Goal: Information Seeking & Learning: Learn about a topic

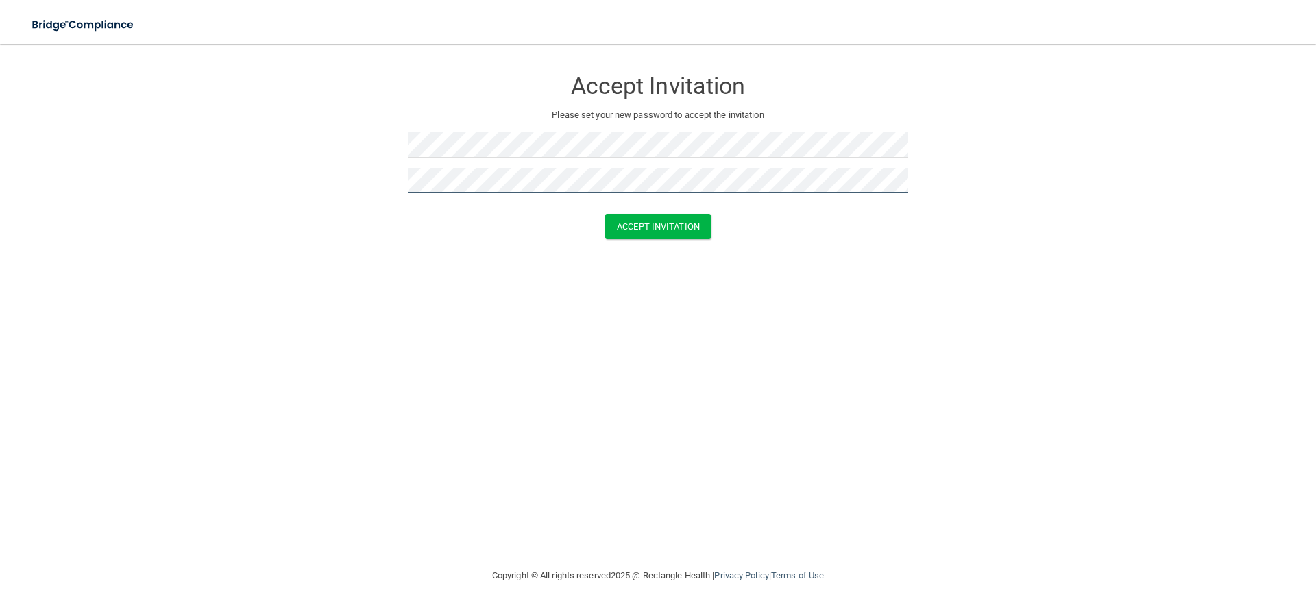
click at [605, 214] on button "Accept Invitation" at bounding box center [658, 226] width 106 height 25
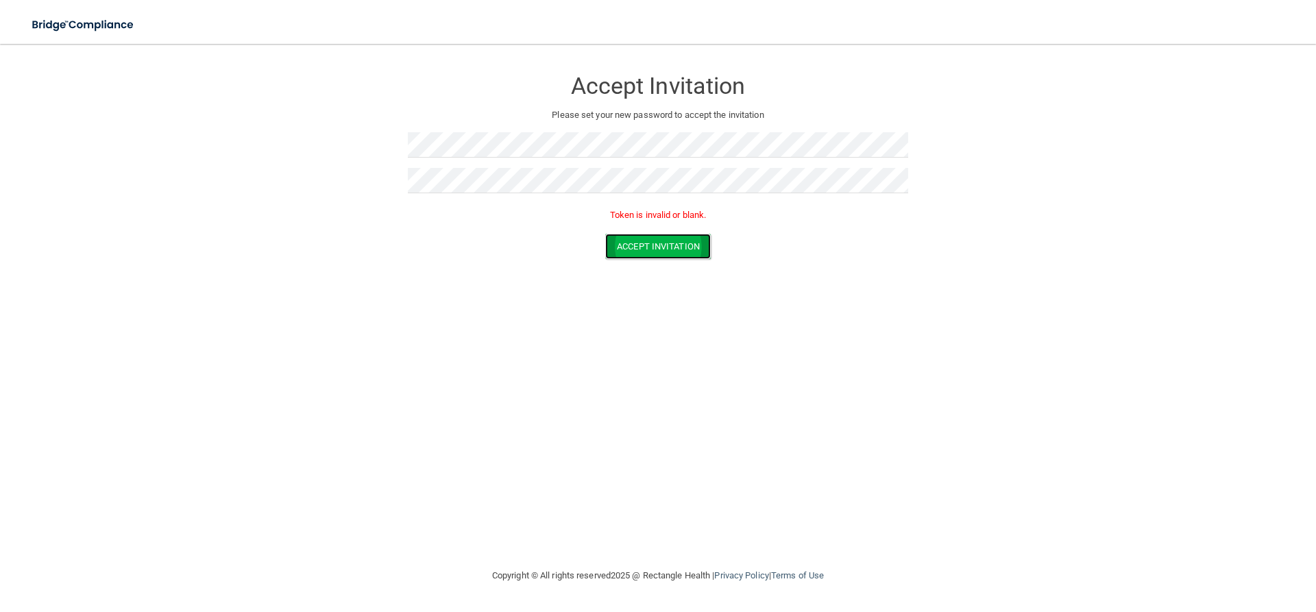
click at [673, 252] on button "Accept Invitation" at bounding box center [658, 246] width 106 height 25
click at [369, 140] on form "Accept Invitation Please set your new password to accept the invitation Token i…" at bounding box center [657, 167] width 1261 height 218
click at [696, 255] on button "Accept Invitation" at bounding box center [658, 246] width 106 height 25
click at [339, 136] on form "Accept Invitation Please set your new password to accept the invitation Token i…" at bounding box center [657, 167] width 1261 height 218
click at [337, 178] on form "Accept Invitation Please set your new password to accept the invitation Token i…" at bounding box center [657, 167] width 1261 height 218
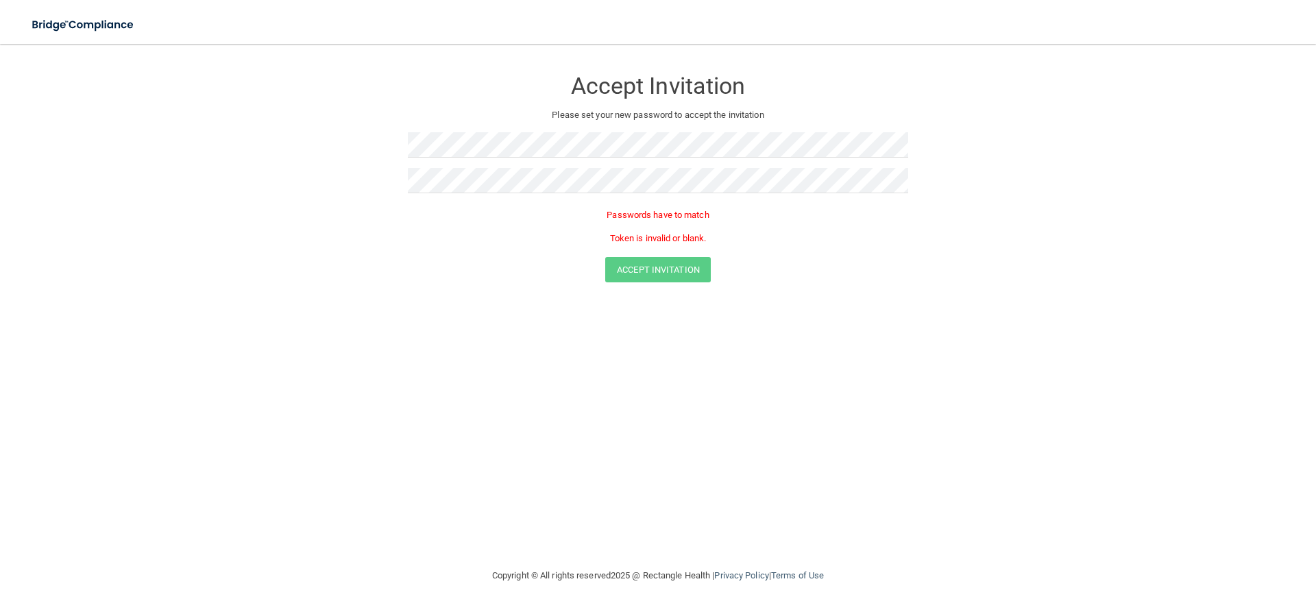
click at [648, 282] on form "Accept Invitation Please set your new password to accept the invitation Passwor…" at bounding box center [657, 178] width 1261 height 241
click at [341, 182] on form "Accept Invitation Please set your new password to accept the invitation Passwor…" at bounding box center [657, 178] width 1261 height 241
click at [306, 141] on form "Accept Invitation Please set your new password to accept the invitation Passwor…" at bounding box center [657, 178] width 1261 height 241
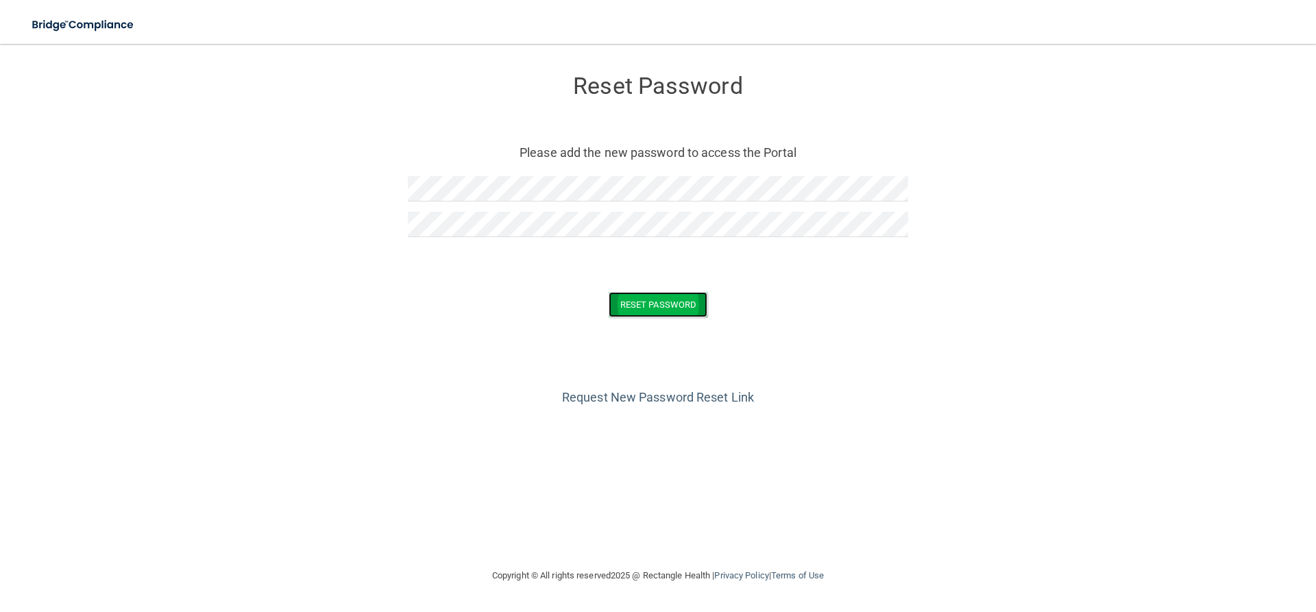
click at [669, 295] on button "Reset Password" at bounding box center [658, 304] width 99 height 25
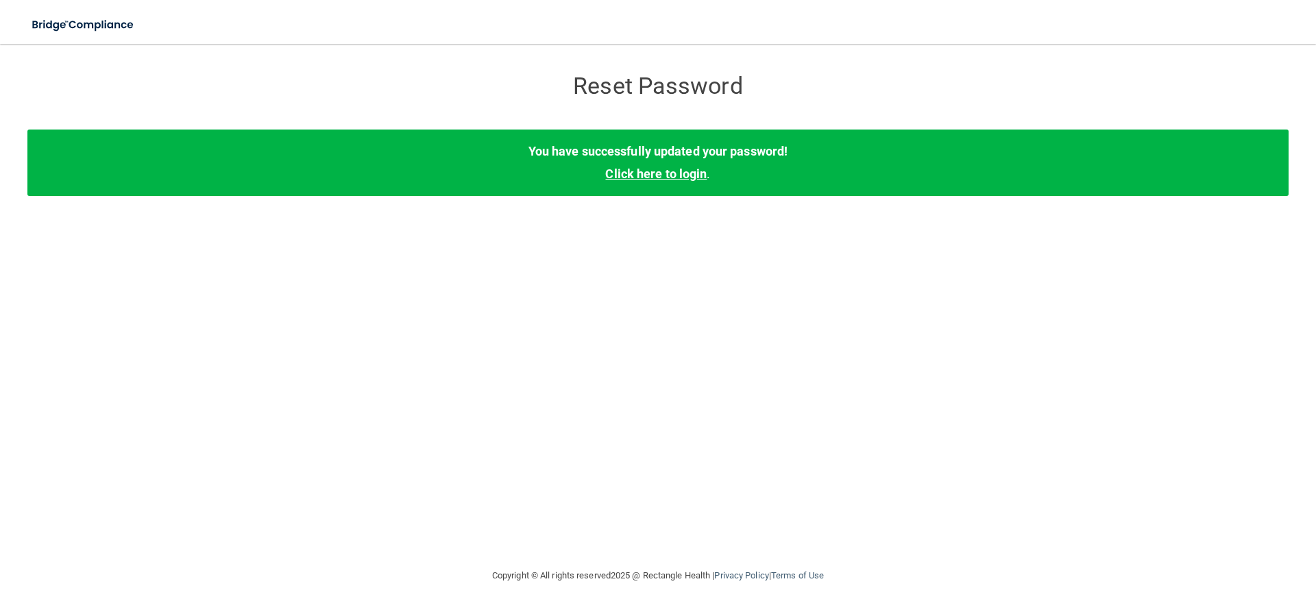
click at [670, 173] on link "Click here to login" at bounding box center [655, 174] width 101 height 14
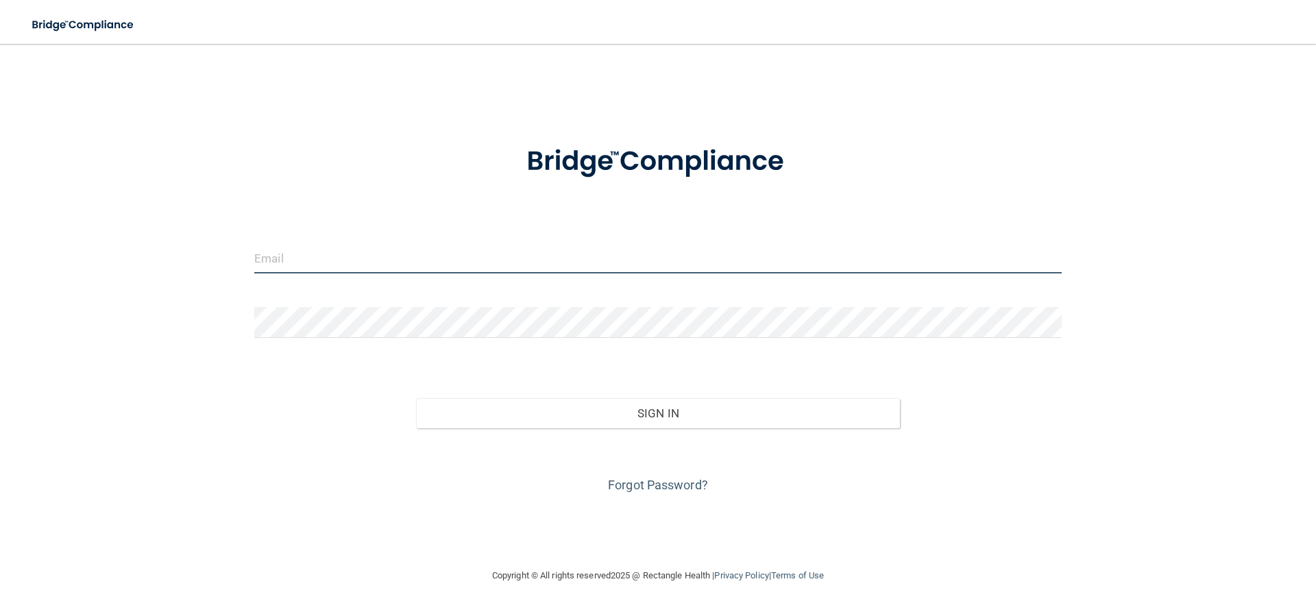
click at [345, 262] on input "email" at bounding box center [657, 258] width 807 height 31
type input "amandawvfd@gmail.com"
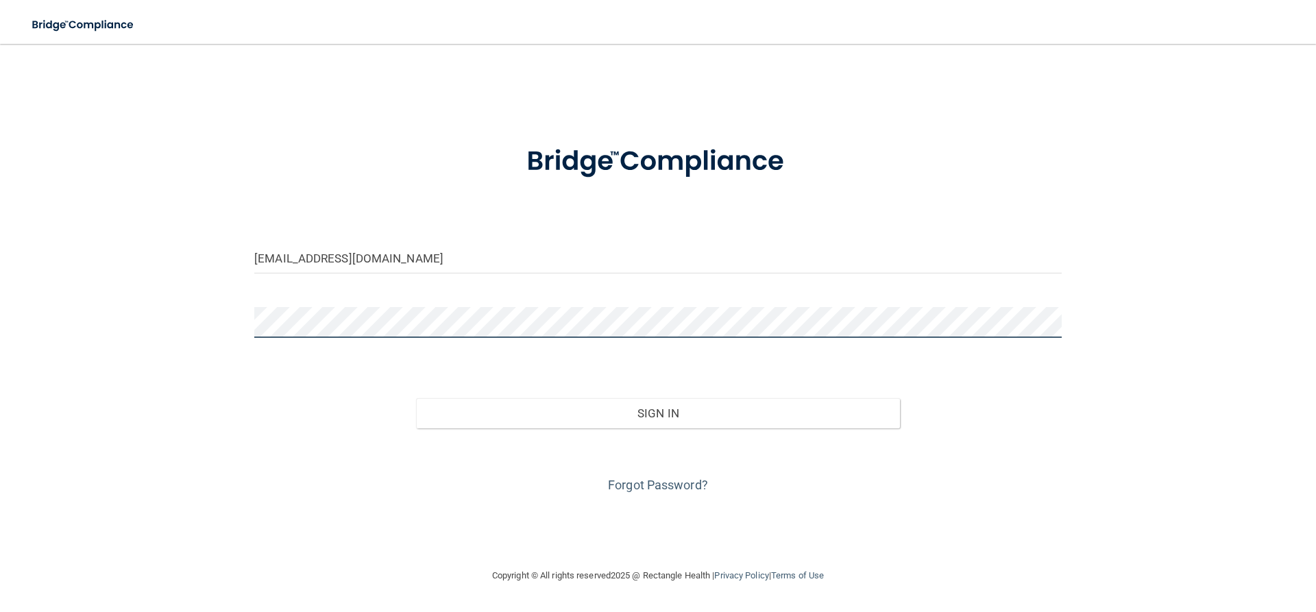
click at [416, 398] on button "Sign In" at bounding box center [658, 413] width 485 height 30
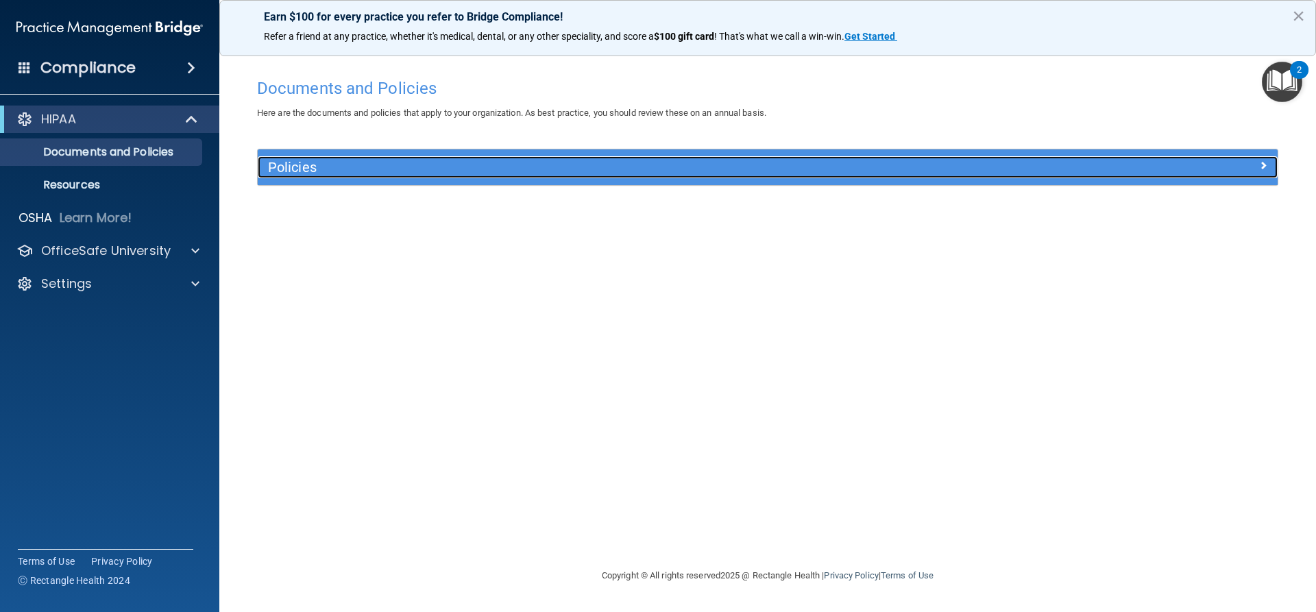
click at [329, 164] on h5 "Policies" at bounding box center [640, 167] width 744 height 15
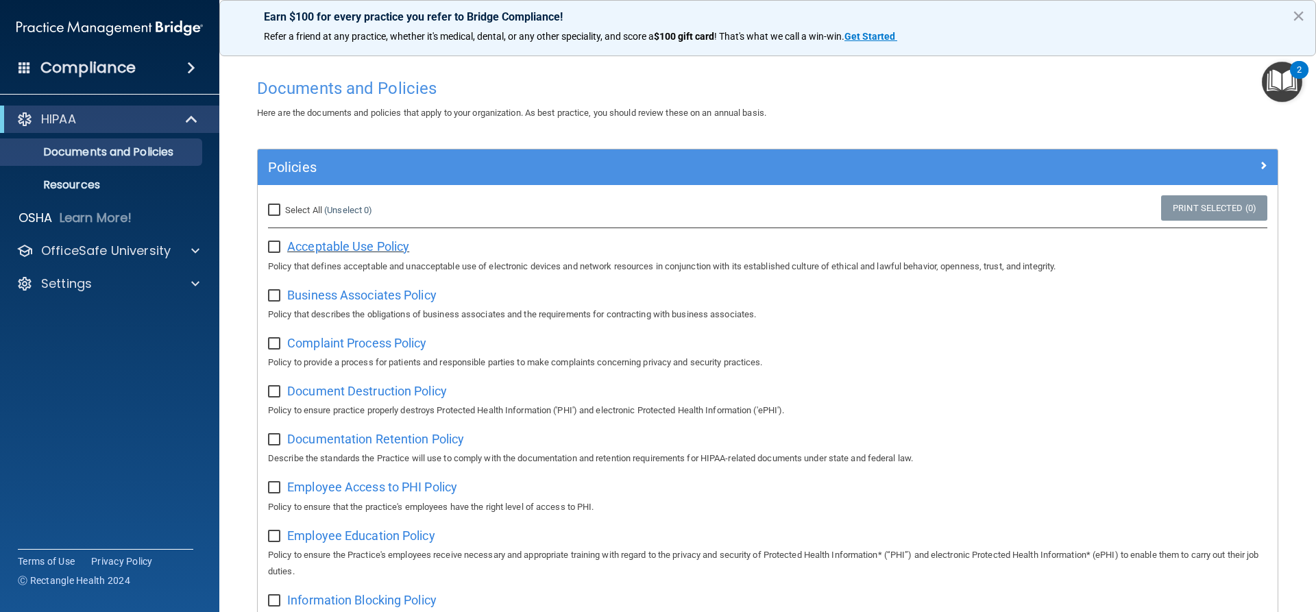
click at [326, 239] on span "Acceptable Use Policy" at bounding box center [348, 246] width 122 height 14
click at [272, 249] on input "checkbox" at bounding box center [276, 247] width 16 height 11
checkbox input "true"
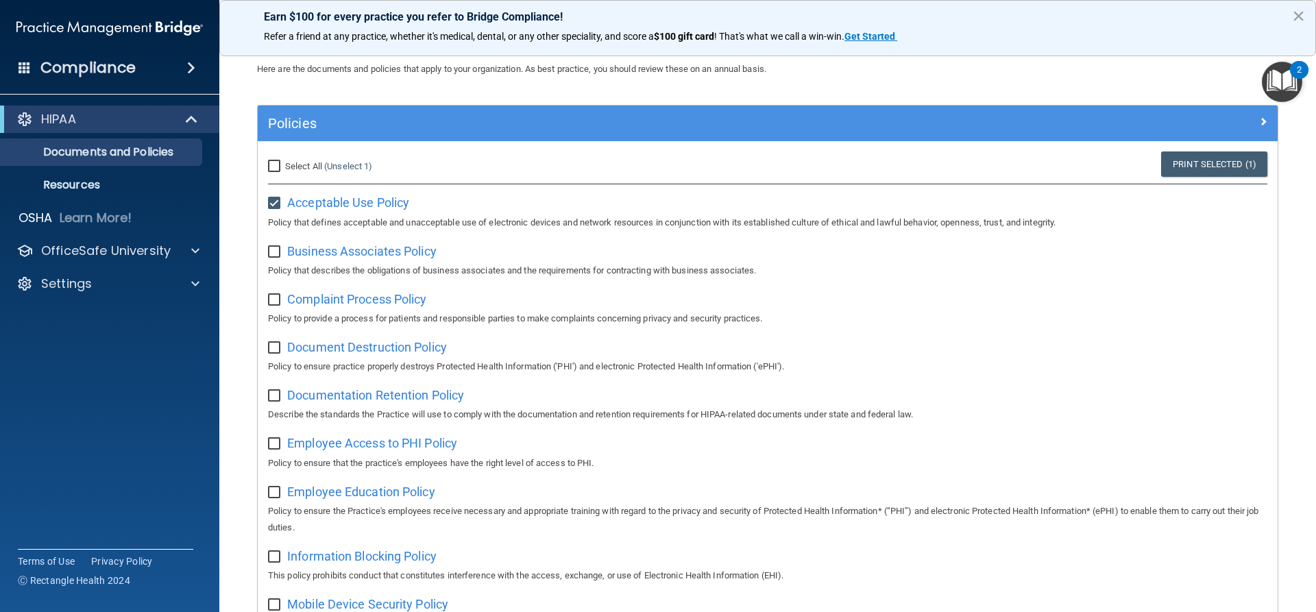
scroll to position [69, 0]
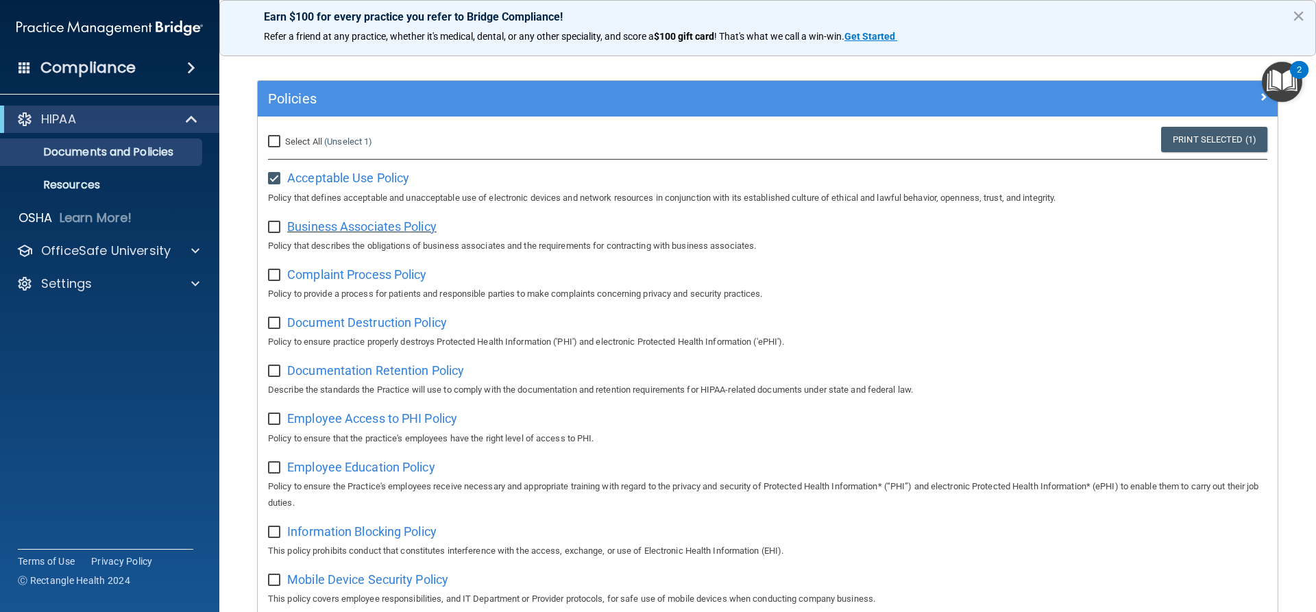
click at [374, 223] on span "Business Associates Policy" at bounding box center [361, 226] width 149 height 14
click at [272, 228] on input "checkbox" at bounding box center [276, 227] width 16 height 11
click at [271, 223] on input "checkbox" at bounding box center [276, 227] width 16 height 11
checkbox input "false"
click at [275, 180] on input "checkbox" at bounding box center [276, 178] width 16 height 11
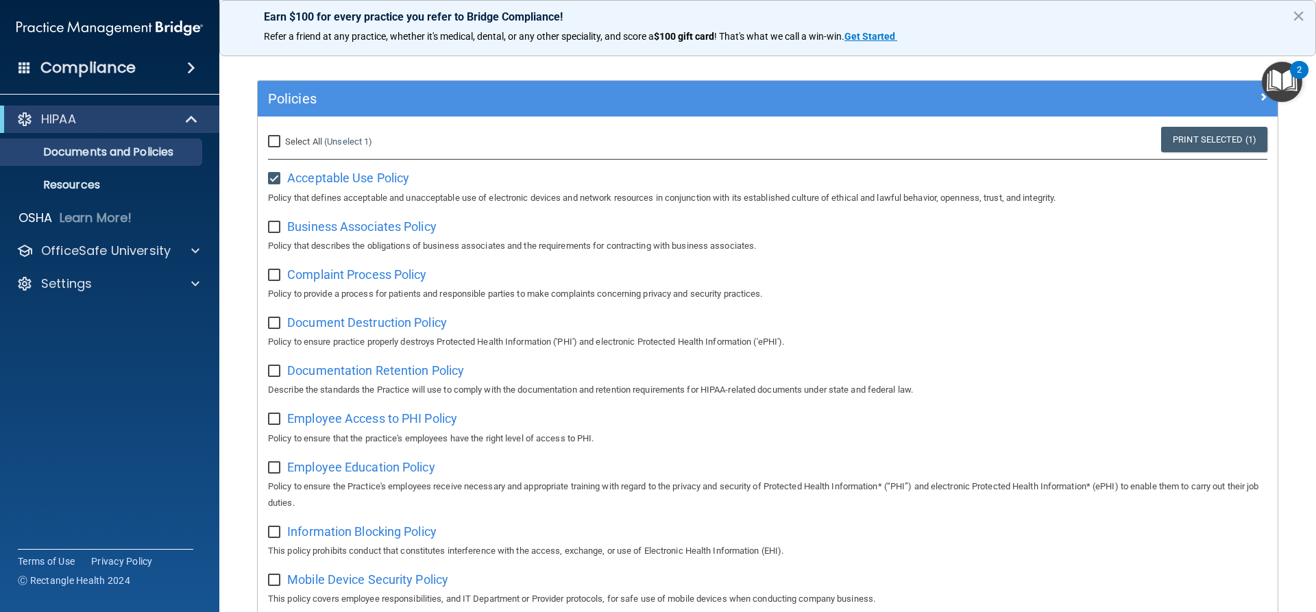
checkbox input "false"
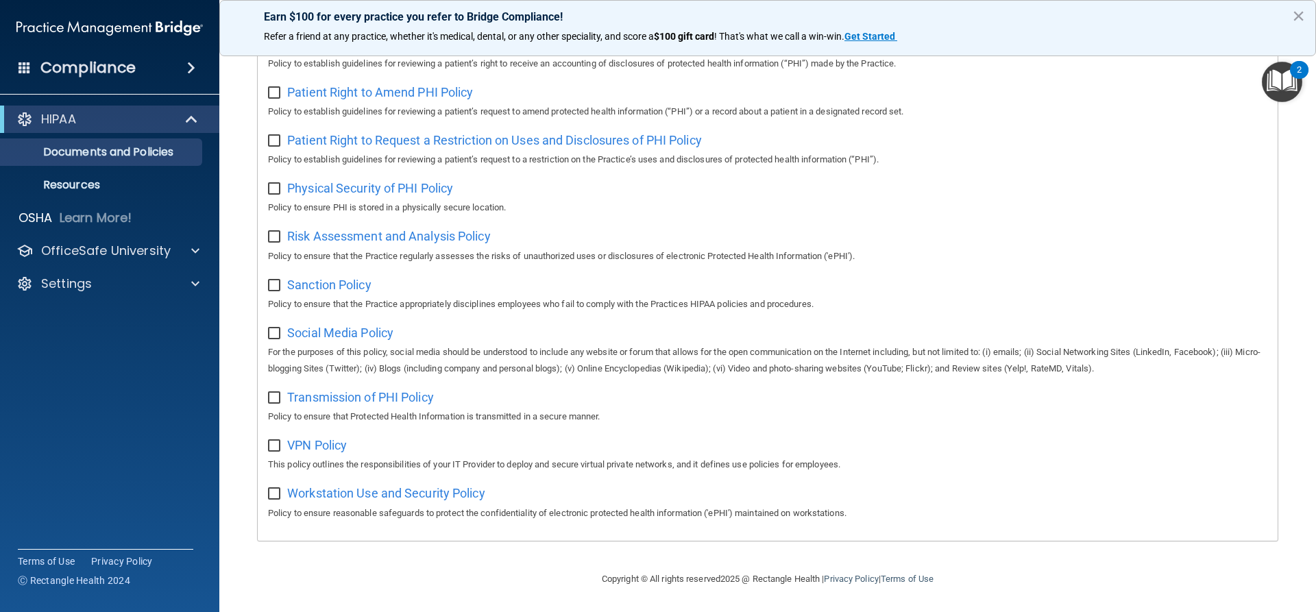
scroll to position [763, 0]
click at [73, 181] on p "Resources" at bounding box center [102, 185] width 187 height 14
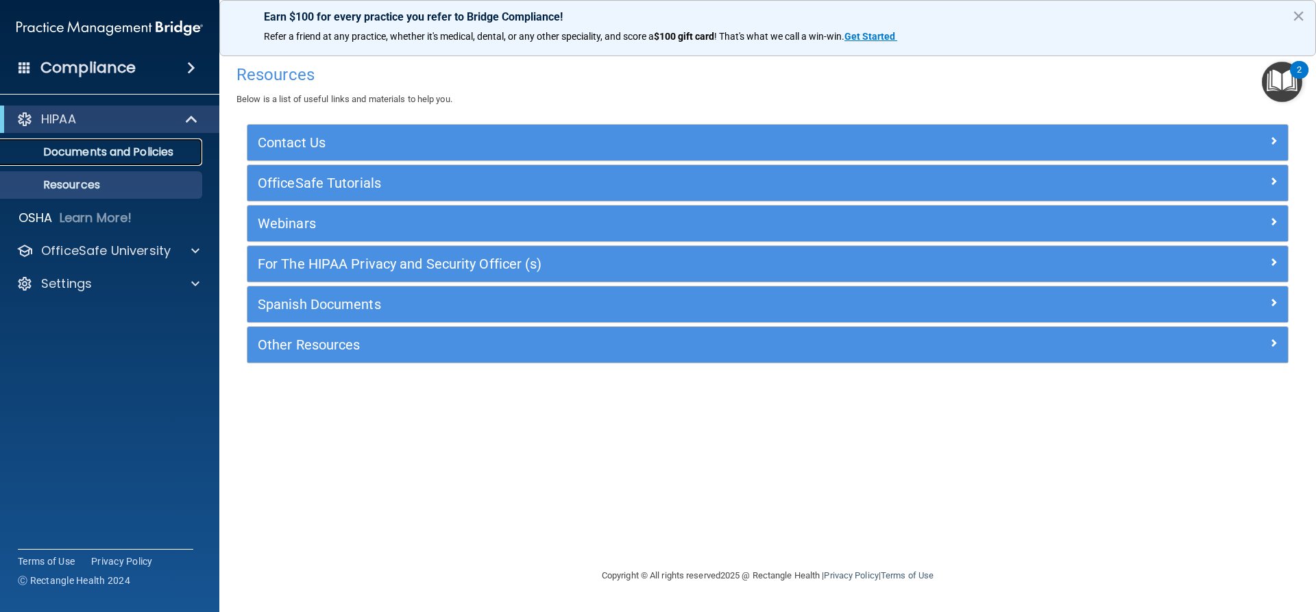
click at [71, 149] on p "Documents and Policies" at bounding box center [102, 152] width 187 height 14
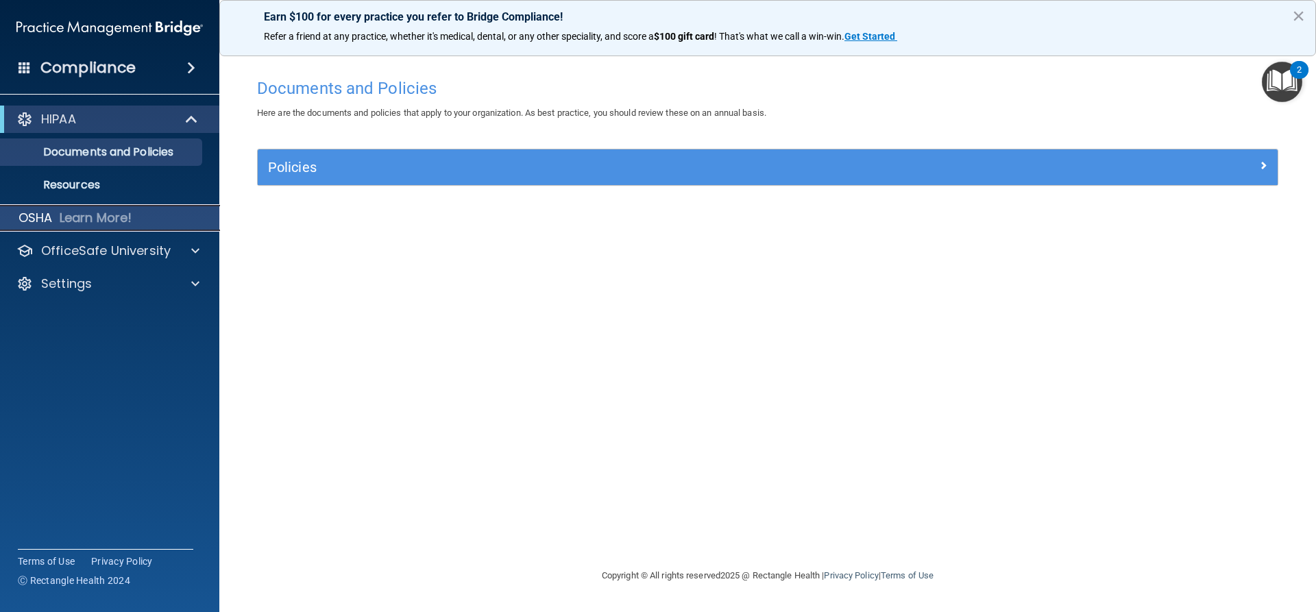
click at [75, 218] on p "Learn More!" at bounding box center [96, 218] width 73 height 16
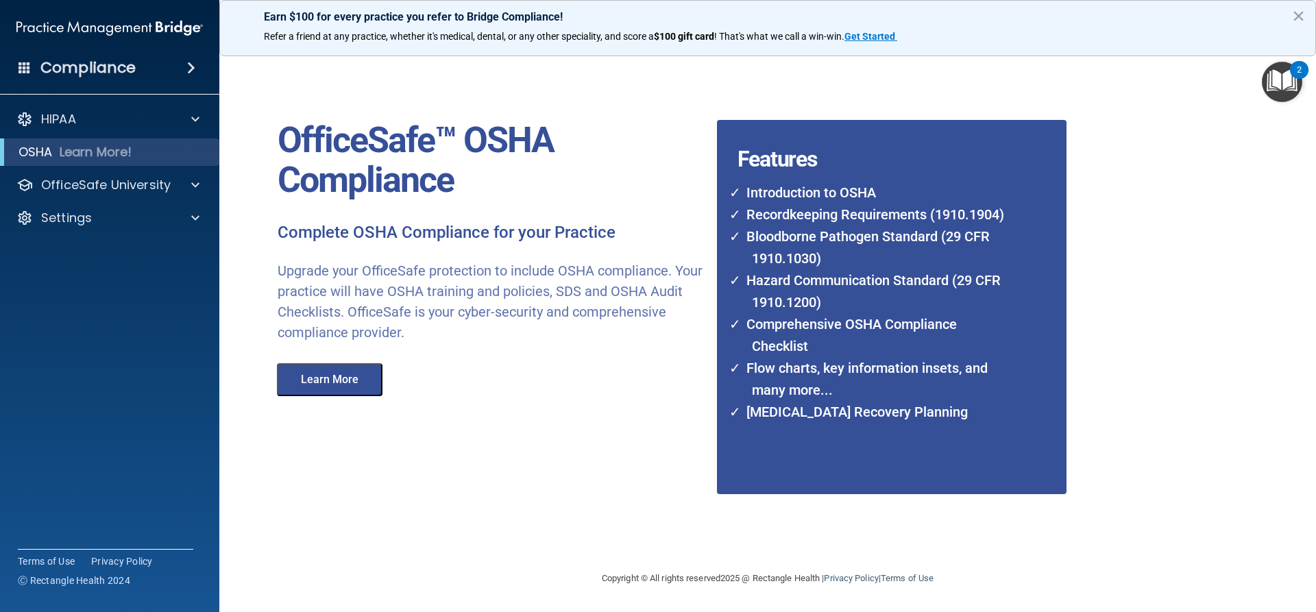
click at [170, 64] on div "Compliance" at bounding box center [109, 68] width 219 height 30
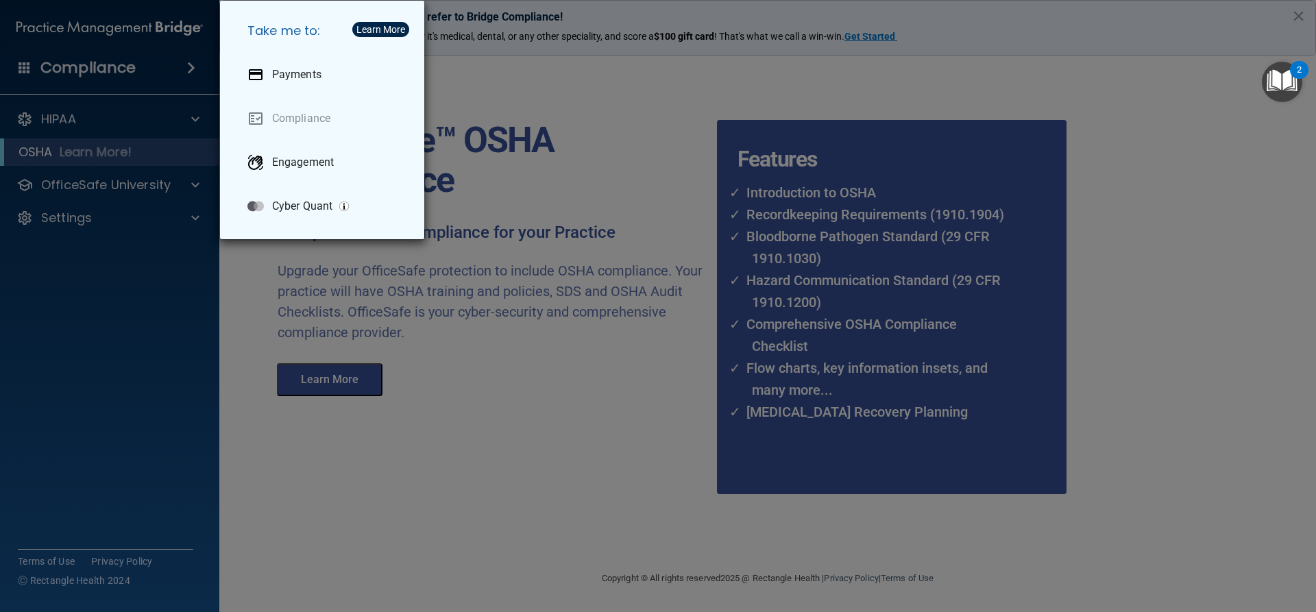
click at [110, 77] on div "Take me to: Payments Compliance Engagement Cyber Quant" at bounding box center [658, 306] width 1316 height 612
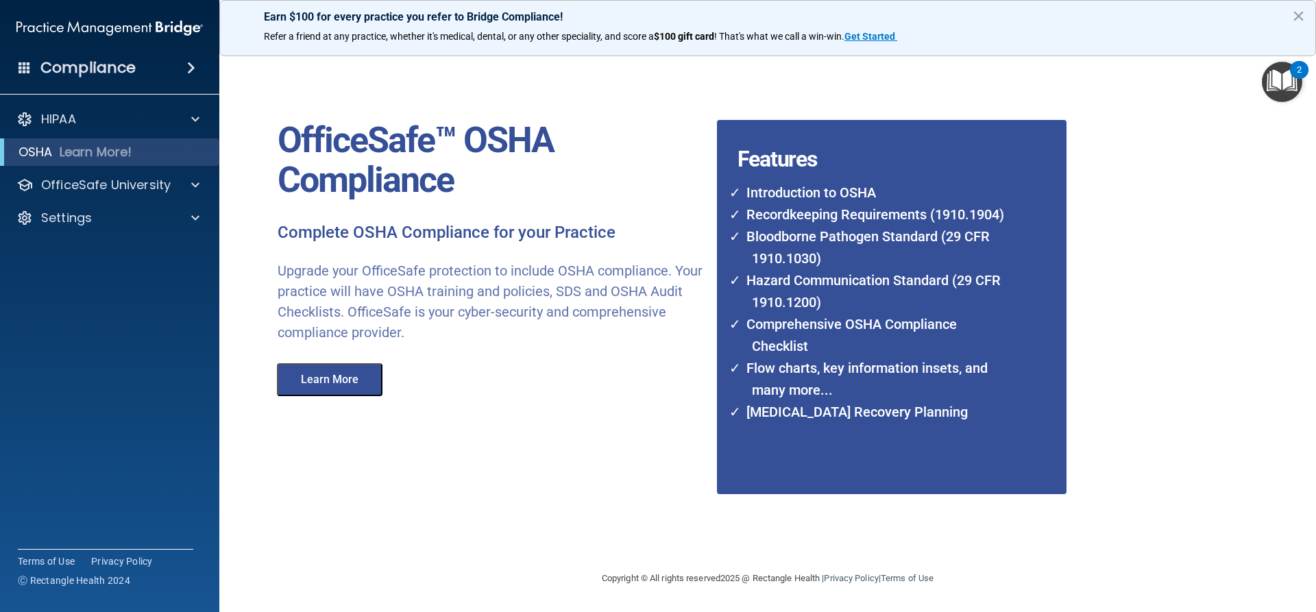
click at [303, 375] on button "Learn More" at bounding box center [330, 379] width 106 height 33
click at [1272, 84] on img "Open Resource Center, 2 new notifications" at bounding box center [1282, 82] width 40 height 40
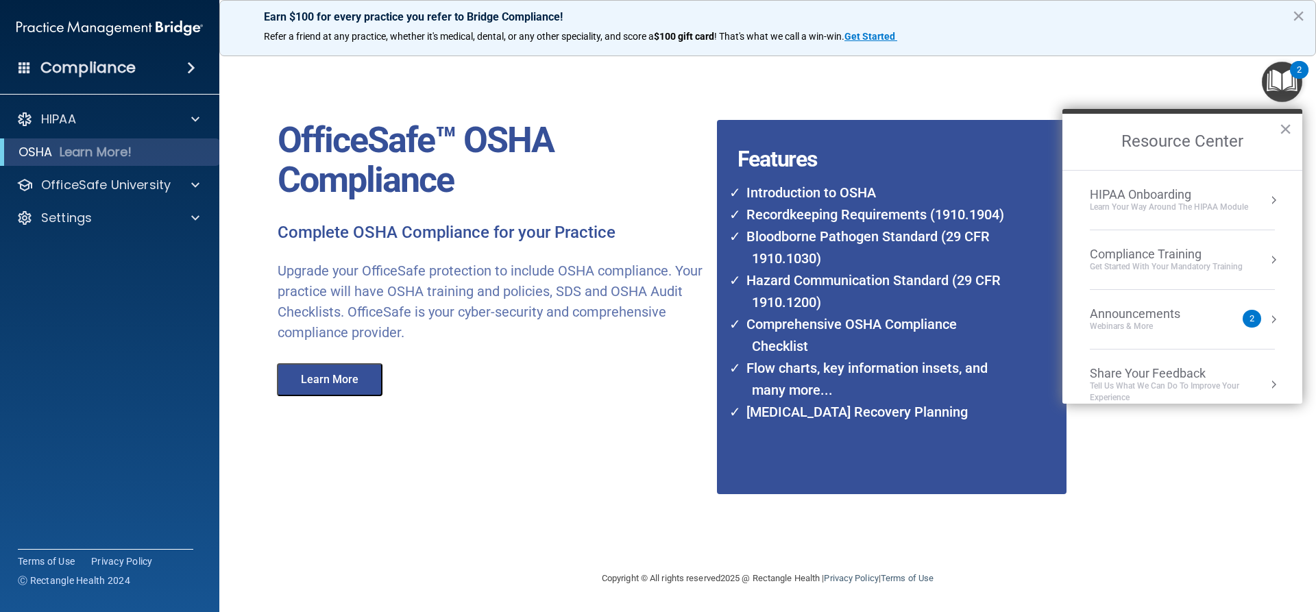
scroll to position [17, 0]
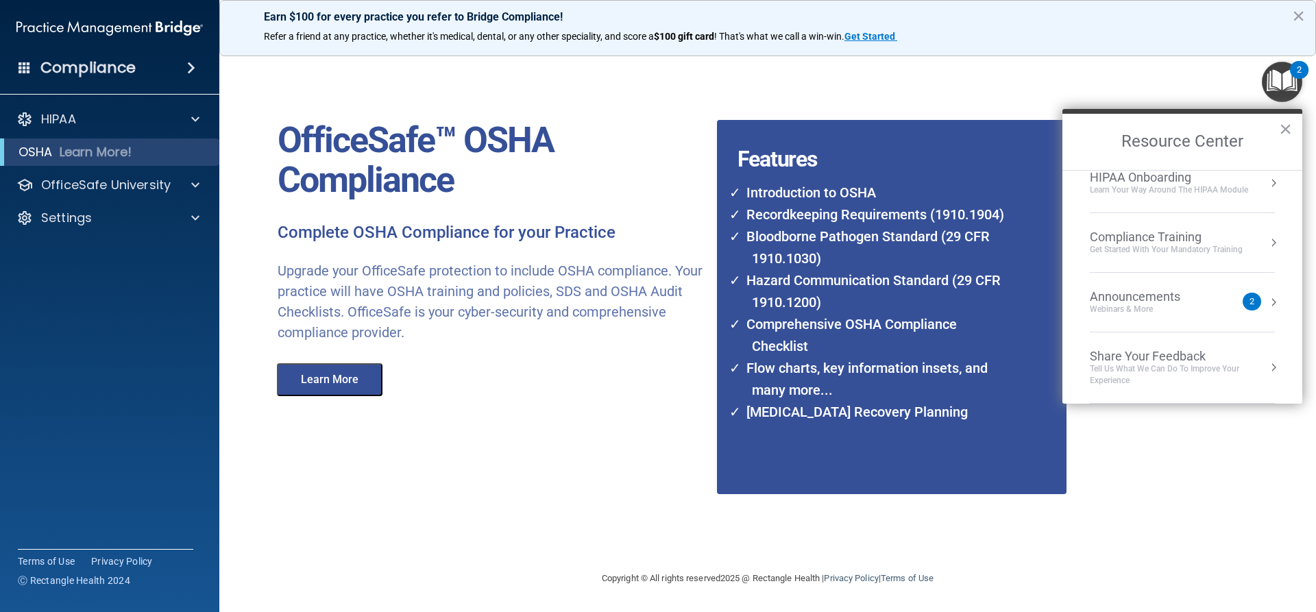
click at [1149, 305] on div "Webinars & More" at bounding box center [1149, 310] width 118 height 12
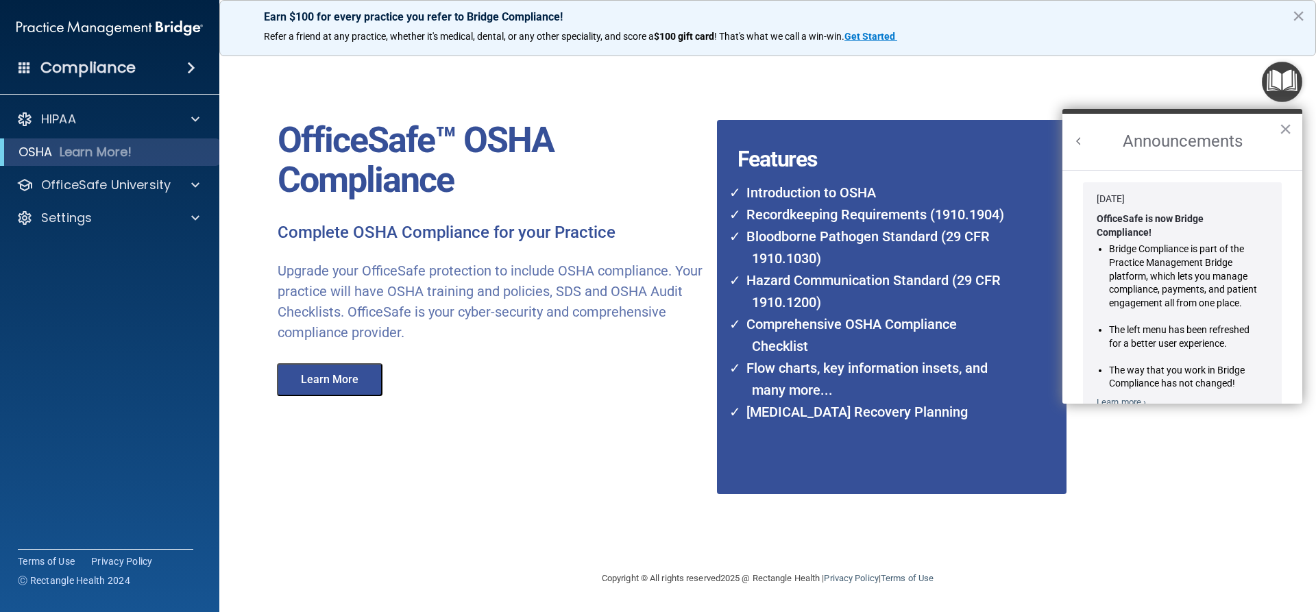
scroll to position [0, 0]
click at [197, 192] on span at bounding box center [195, 185] width 8 height 16
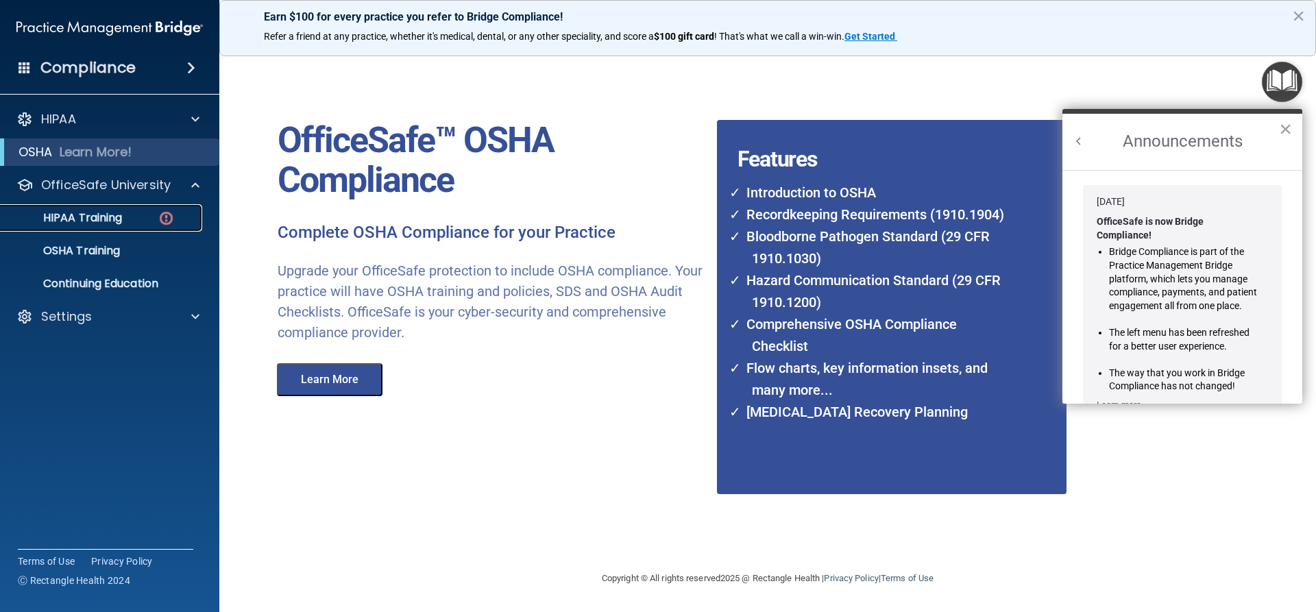
click at [116, 217] on p "HIPAA Training" at bounding box center [65, 218] width 113 height 14
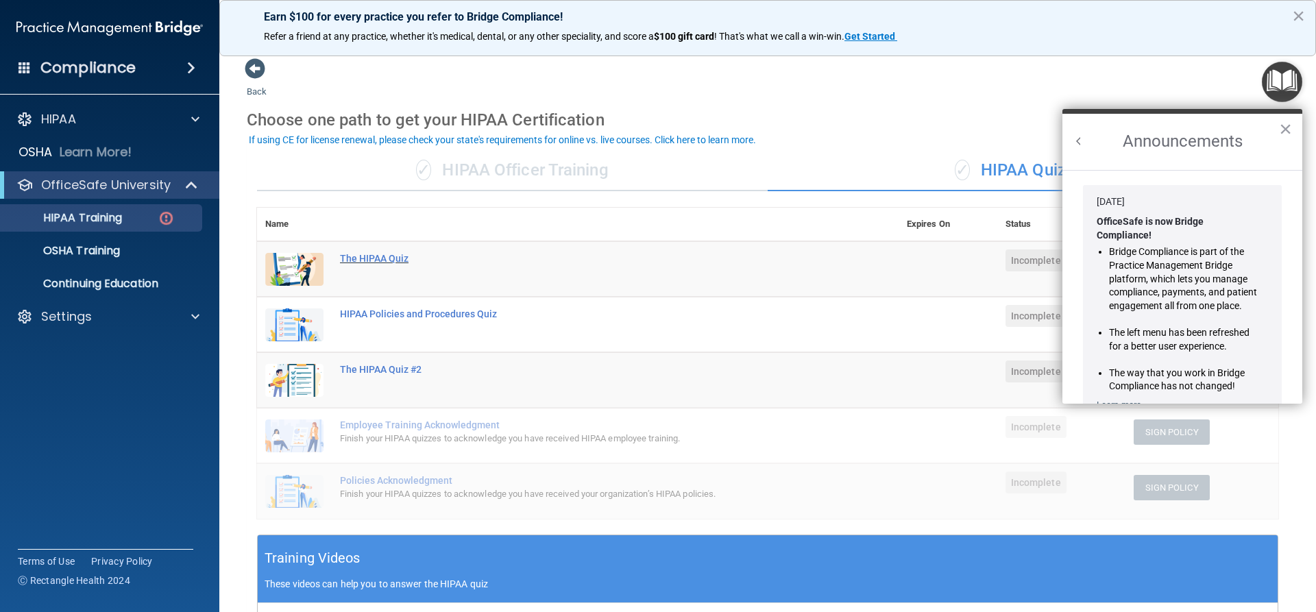
click at [377, 256] on div "The HIPAA Quiz" at bounding box center [585, 258] width 490 height 11
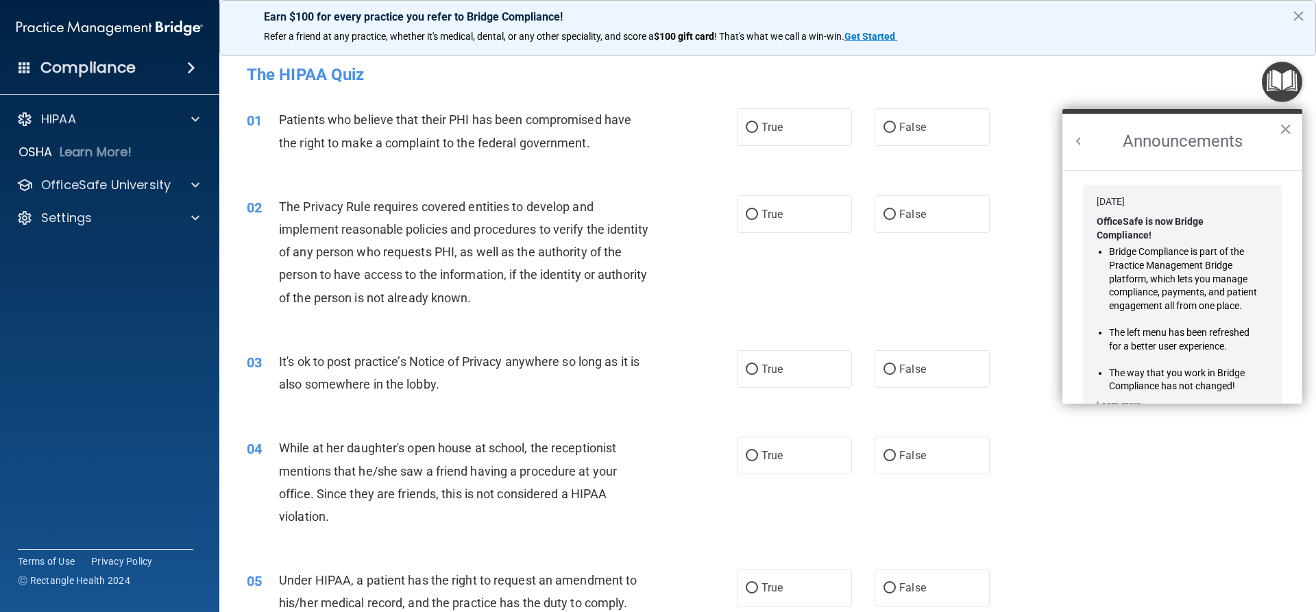
click at [1284, 131] on button "×" at bounding box center [1285, 129] width 13 height 22
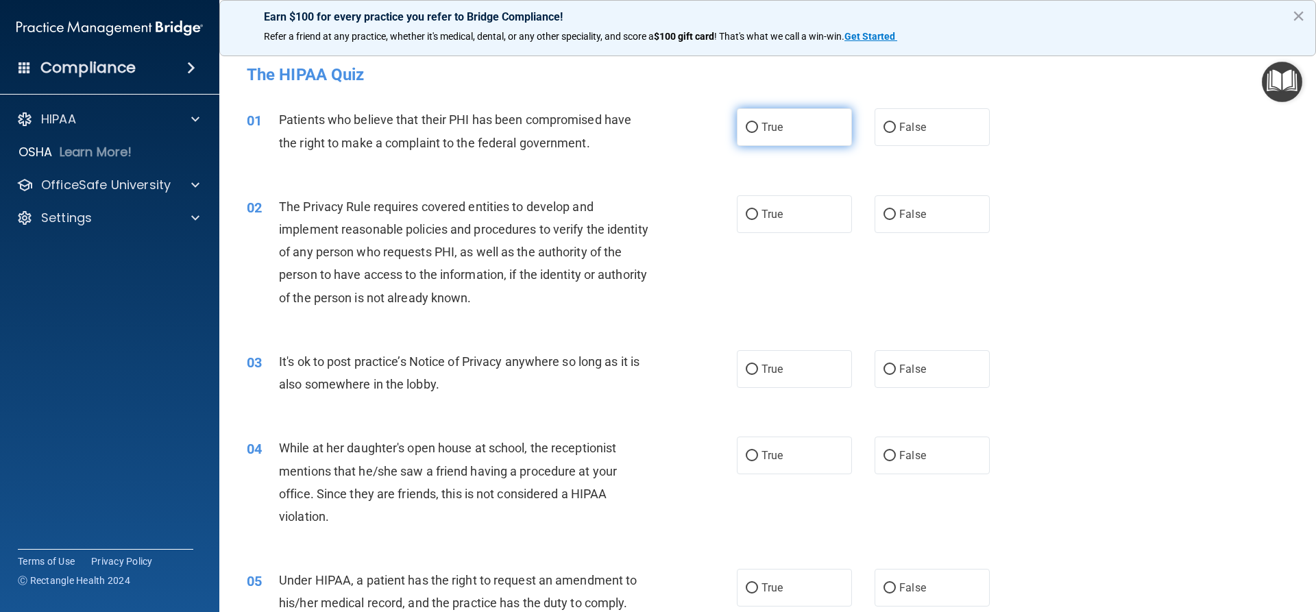
click at [764, 134] on label "True" at bounding box center [794, 127] width 115 height 38
click at [758, 133] on input "True" at bounding box center [752, 128] width 12 height 10
radio input "true"
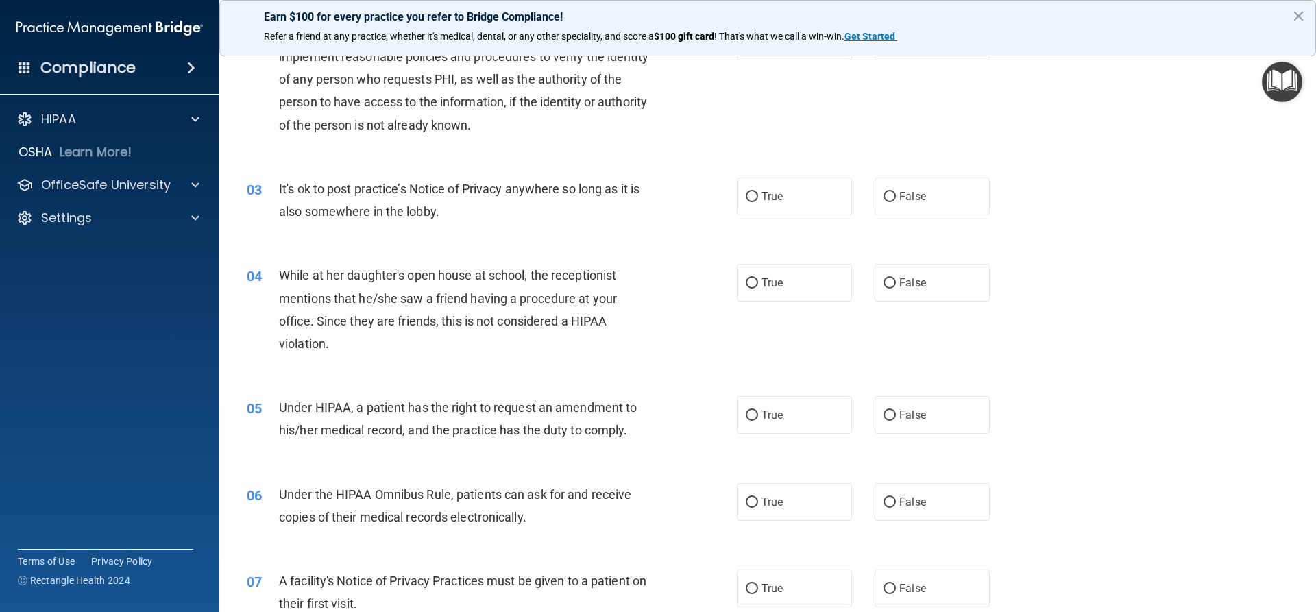
scroll to position [206, 0]
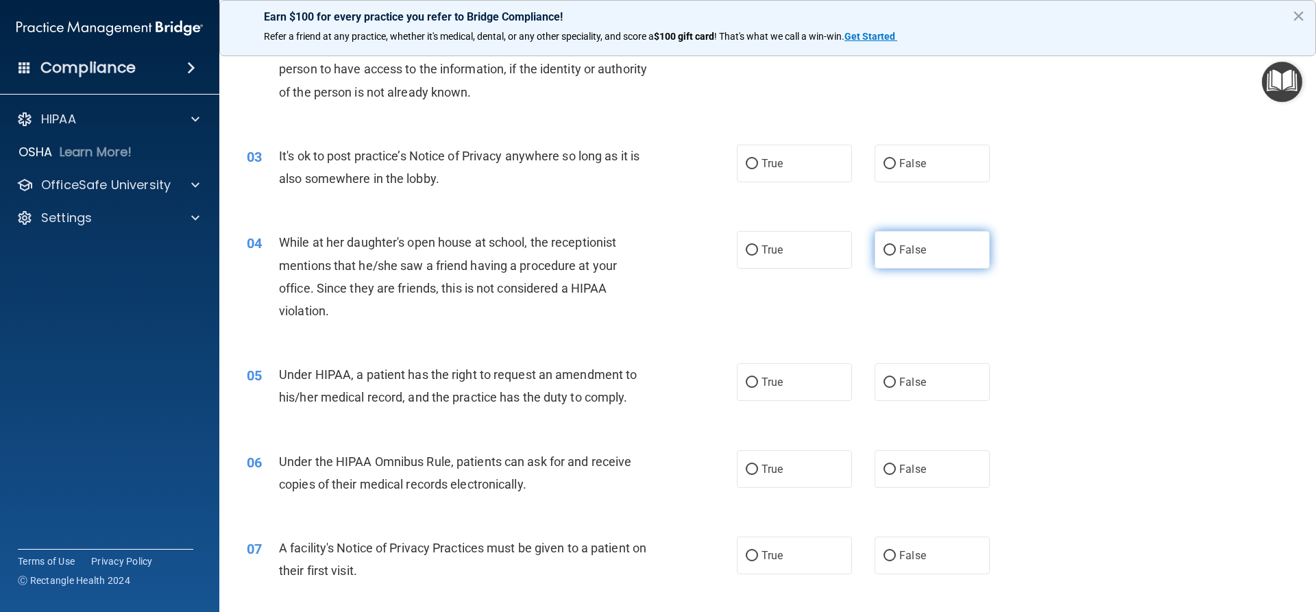
click at [901, 247] on span "False" at bounding box center [912, 249] width 27 height 13
click at [896, 247] on input "False" at bounding box center [889, 250] width 12 height 10
radio input "true"
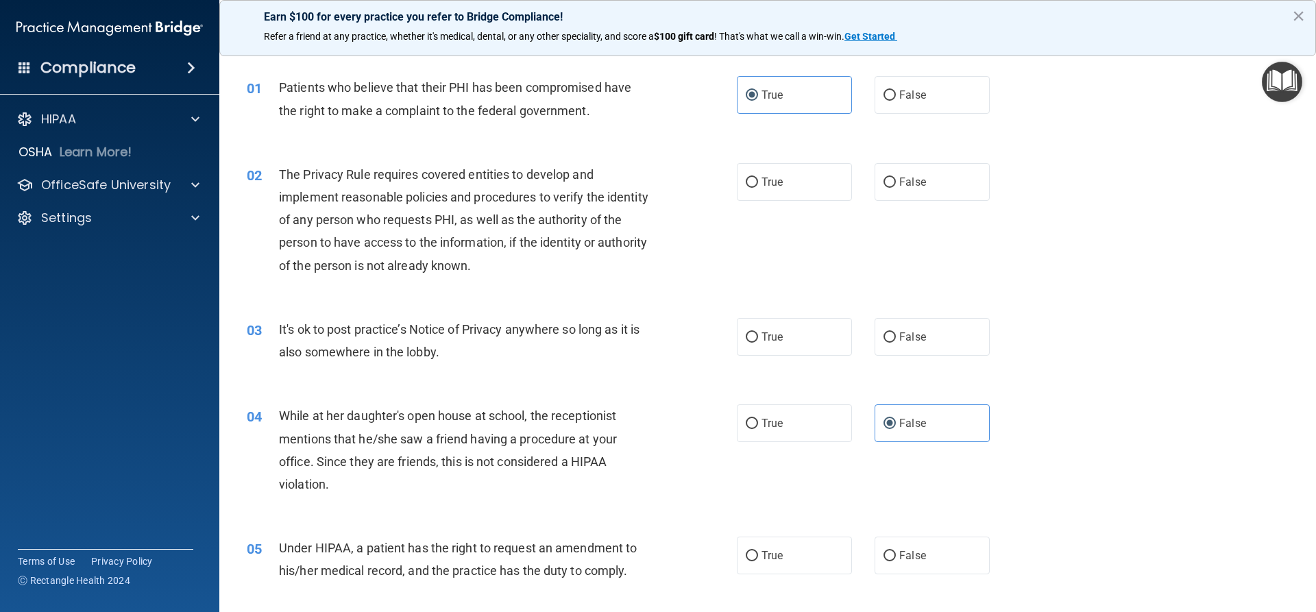
scroll to position [0, 0]
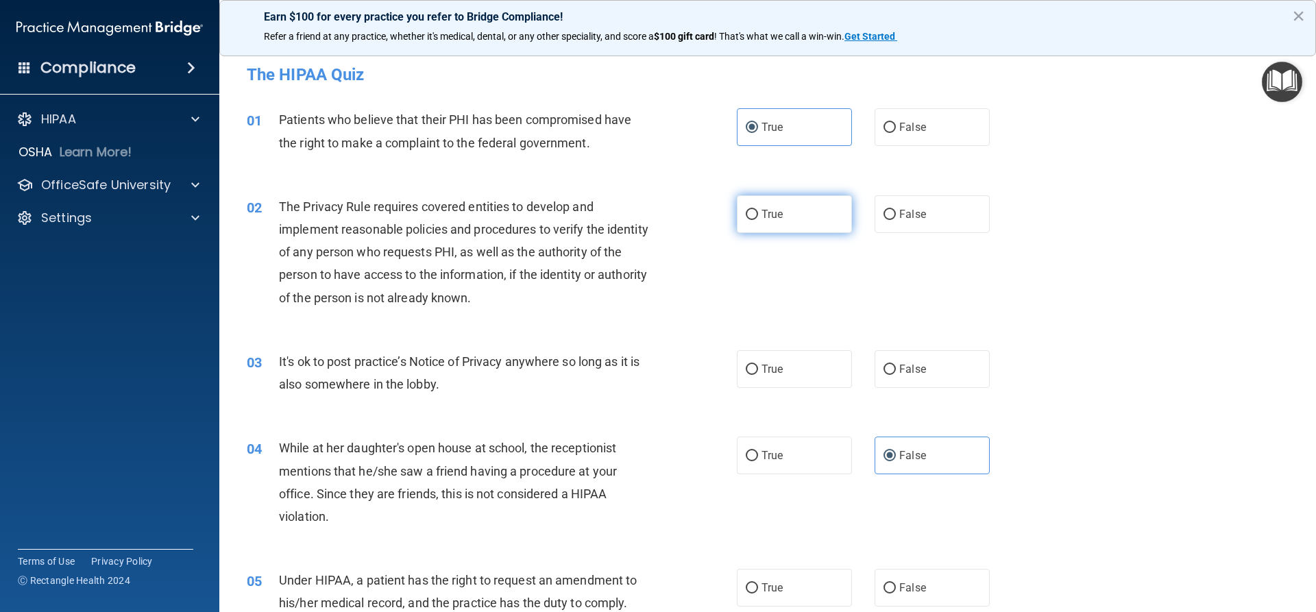
click at [746, 202] on label "True" at bounding box center [794, 214] width 115 height 38
click at [746, 210] on input "True" at bounding box center [752, 215] width 12 height 10
radio input "true"
click at [769, 377] on label "True" at bounding box center [794, 369] width 115 height 38
click at [758, 375] on input "True" at bounding box center [752, 370] width 12 height 10
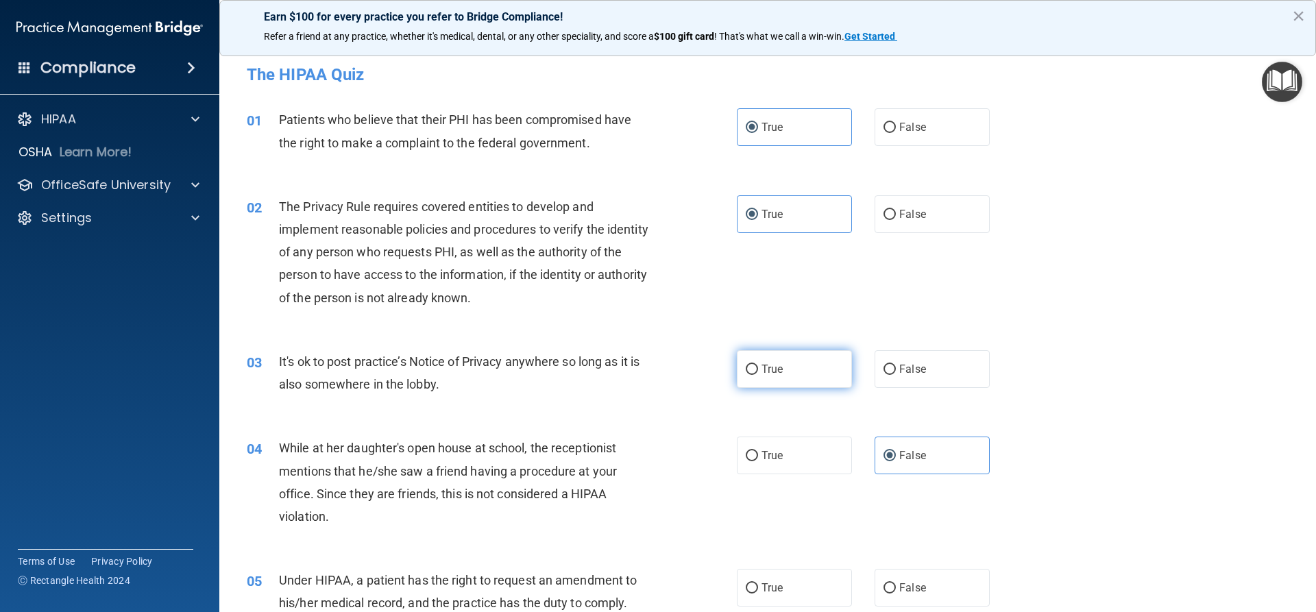
radio input "true"
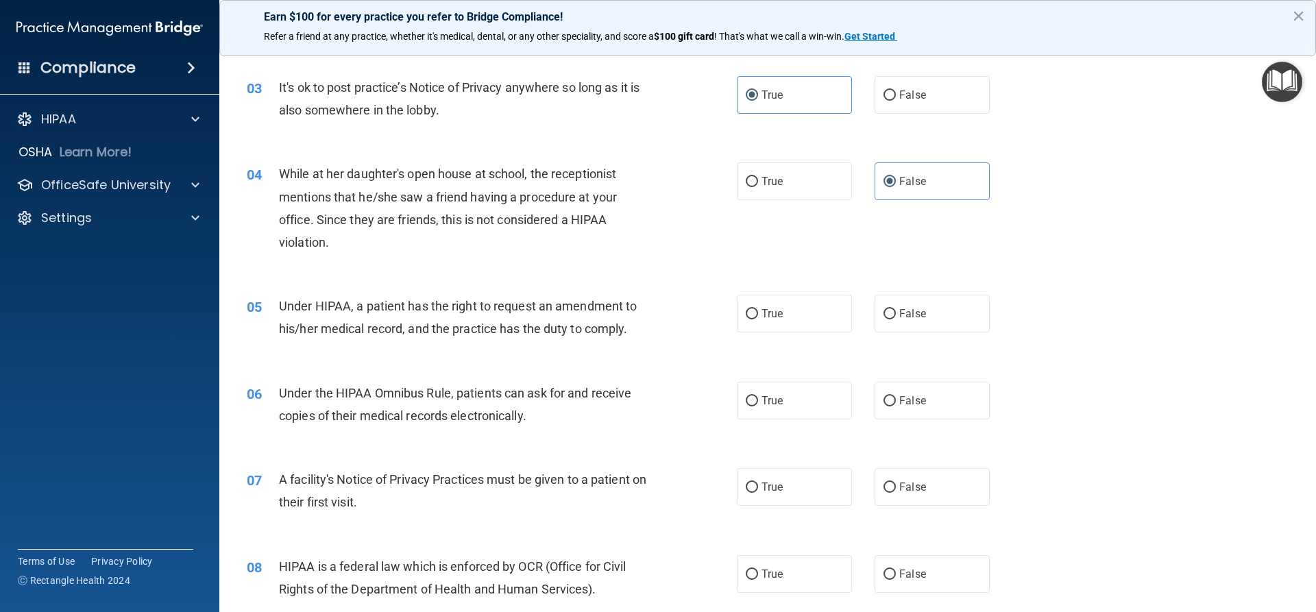
scroll to position [343, 0]
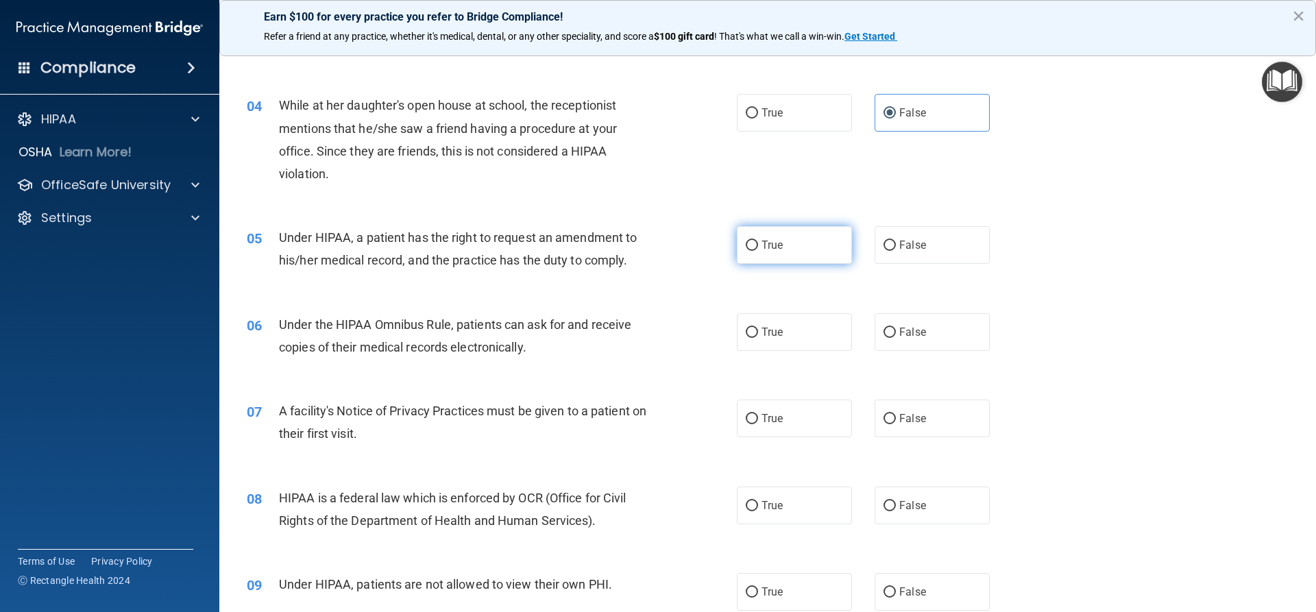
click at [748, 242] on input "True" at bounding box center [752, 246] width 12 height 10
radio input "true"
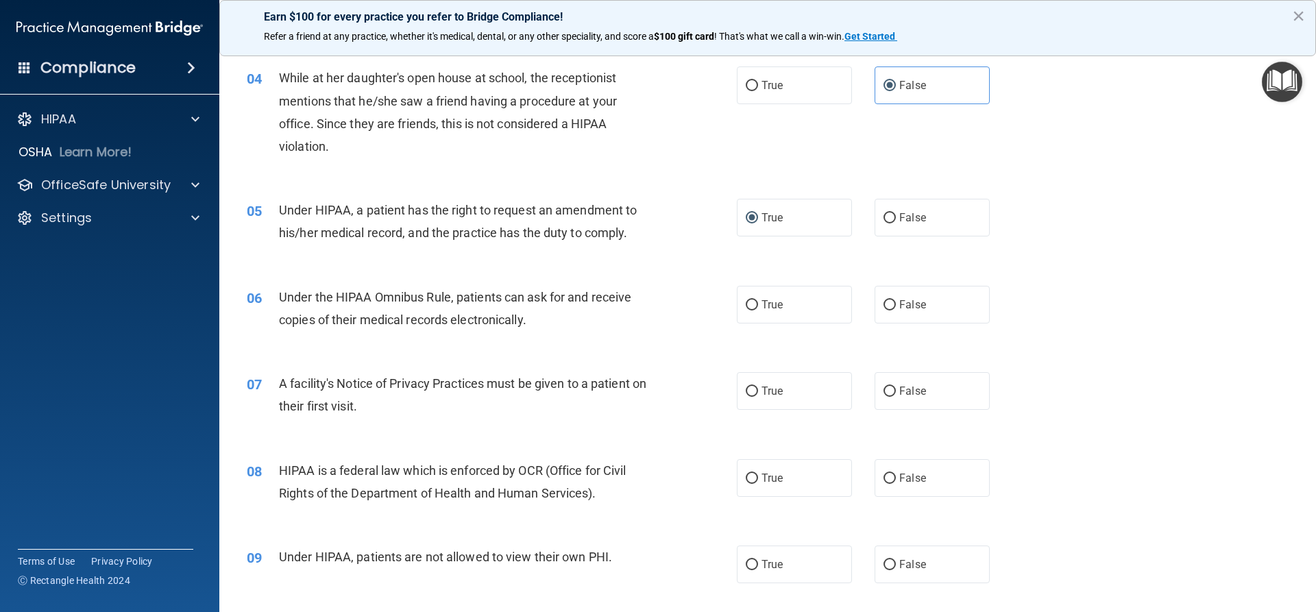
scroll to position [0, 0]
